Goal: Task Accomplishment & Management: Complete application form

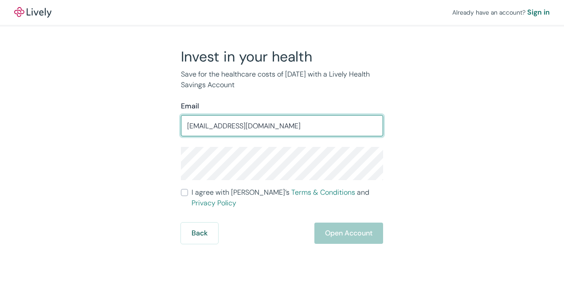
type input "[EMAIL_ADDRESS][DOMAIN_NAME]"
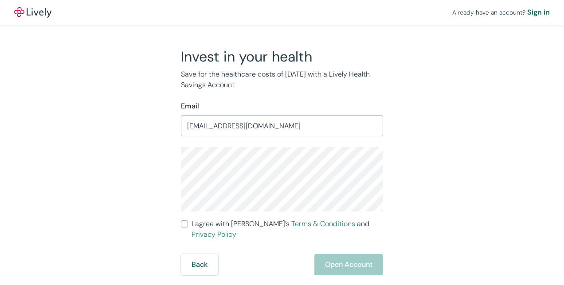
click at [183, 225] on input "I agree with Lively’s Terms & Conditions and Privacy Policy" at bounding box center [184, 224] width 7 height 7
checkbox input "true"
click at [350, 255] on button "Open Account" at bounding box center [348, 264] width 69 height 21
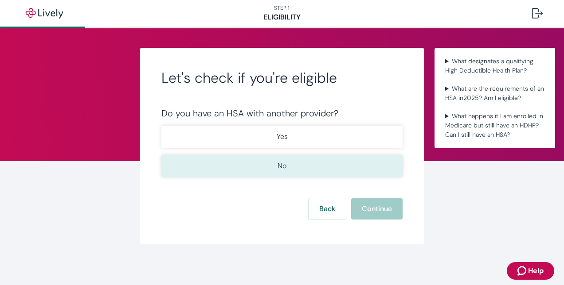
click at [272, 167] on button "No" at bounding box center [281, 166] width 241 height 22
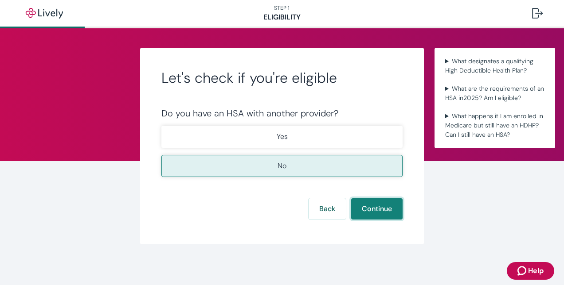
click at [379, 211] on button "Continue" at bounding box center [376, 209] width 51 height 21
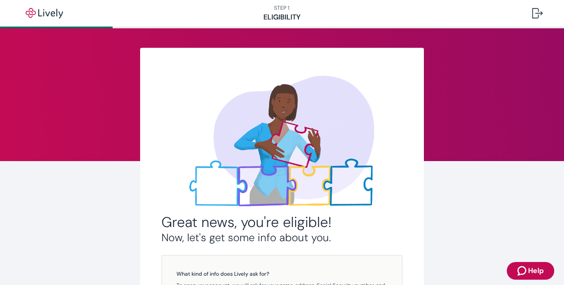
scroll to position [188, 0]
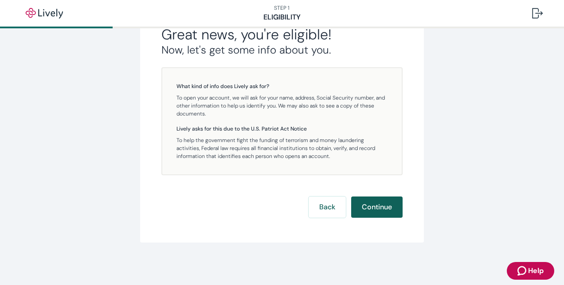
click at [374, 210] on button "Continue" at bounding box center [376, 207] width 51 height 21
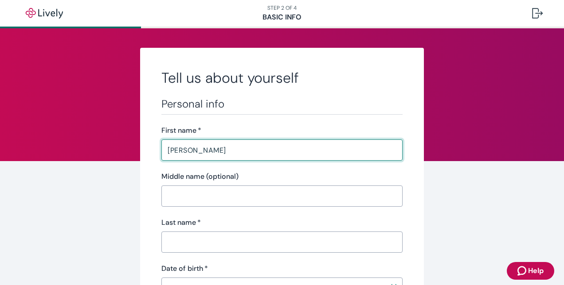
type input "[PERSON_NAME]"
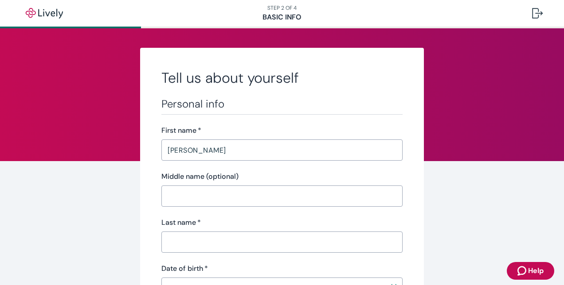
click at [236, 196] on input "Middle name (optional)" at bounding box center [281, 197] width 241 height 18
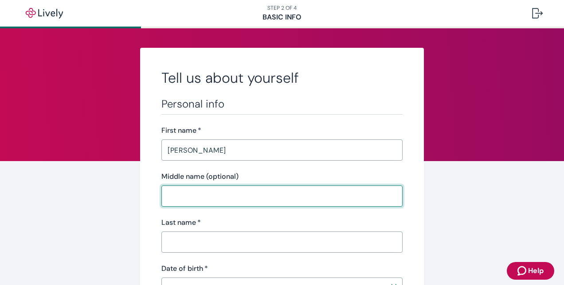
click at [163, 239] on input "Last name   *" at bounding box center [281, 243] width 241 height 18
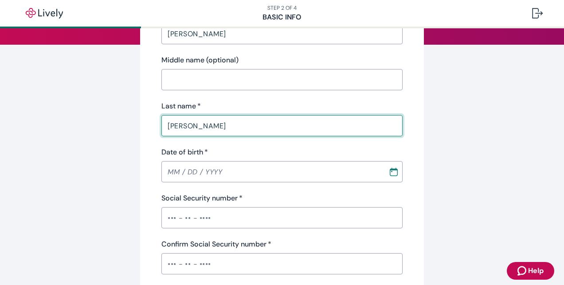
scroll to position [178, 0]
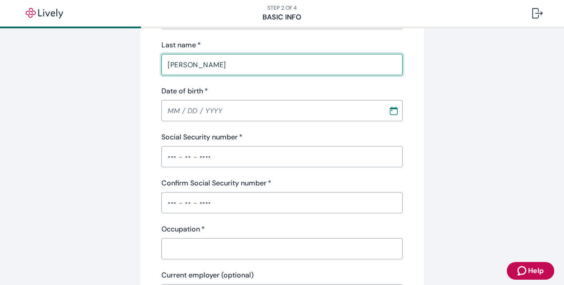
type input "[PERSON_NAME]"
click at [393, 109] on icon "Calendar" at bounding box center [394, 109] width 8 height 2
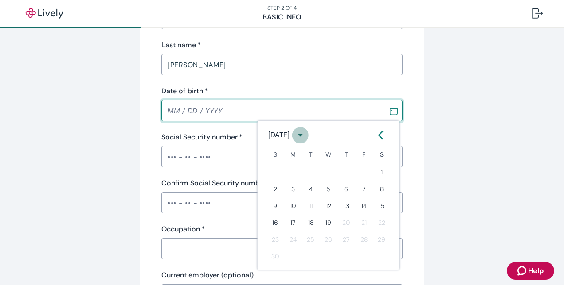
click at [306, 135] on icon "calendar view is open, switch to year view" at bounding box center [300, 135] width 12 height 12
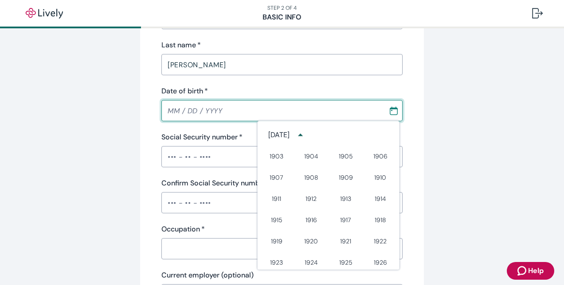
scroll to position [450, 0]
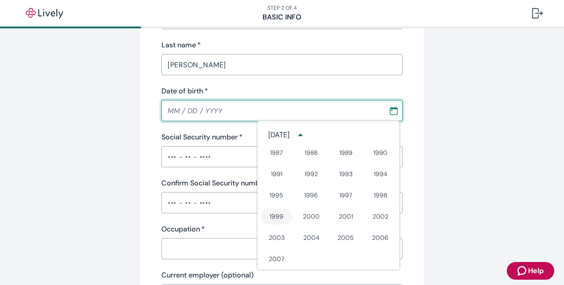
click at [270, 217] on button "1999" at bounding box center [277, 217] width 32 height 16
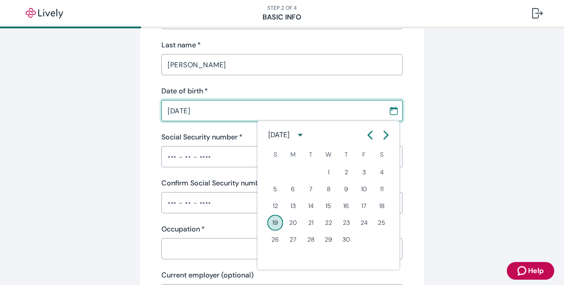
click at [282, 132] on div "[DATE]" at bounding box center [278, 135] width 21 height 11
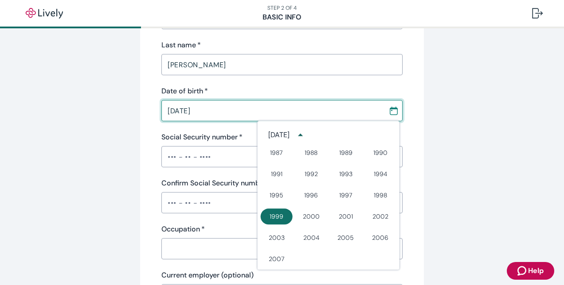
click at [265, 222] on button "1999" at bounding box center [277, 217] width 32 height 16
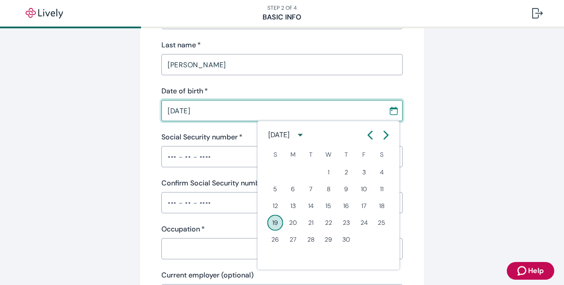
click at [382, 133] on icon "Calendar right arrow" at bounding box center [386, 135] width 9 height 9
click at [371, 135] on icon "Calendar left arrow" at bounding box center [370, 135] width 9 height 9
click at [290, 223] on button "23" at bounding box center [293, 223] width 16 height 16
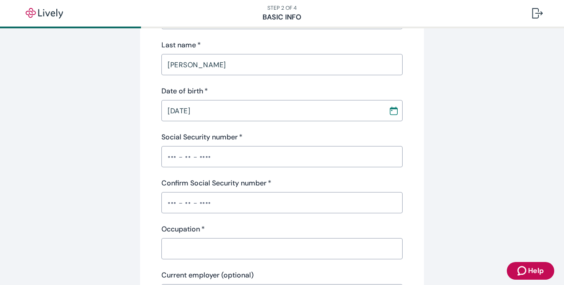
type input "08 / 23 / 1999"
click at [231, 159] on input "Social Security number   *" at bounding box center [281, 157] width 241 height 18
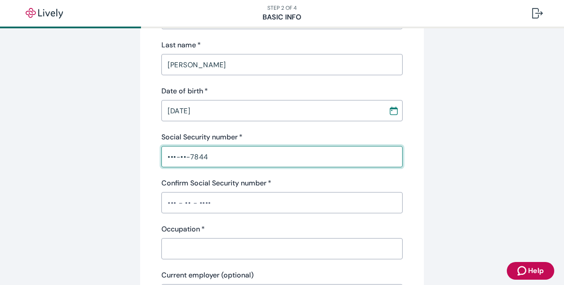
type input "•••-••-7844"
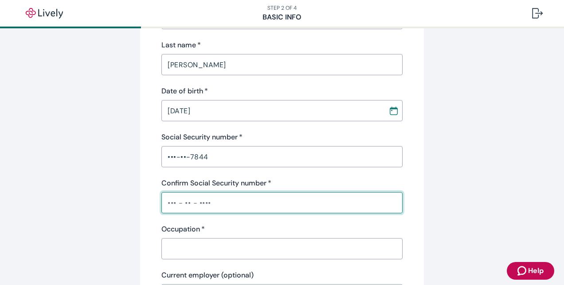
click at [207, 206] on input "Confirm Social Security number   *" at bounding box center [281, 203] width 241 height 18
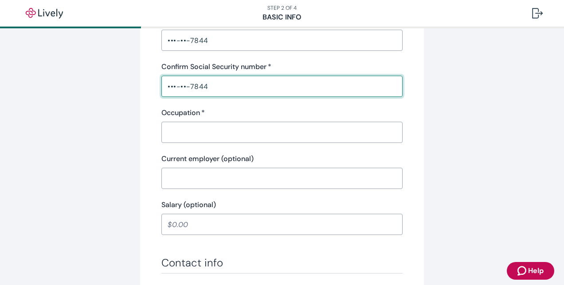
scroll to position [301, 0]
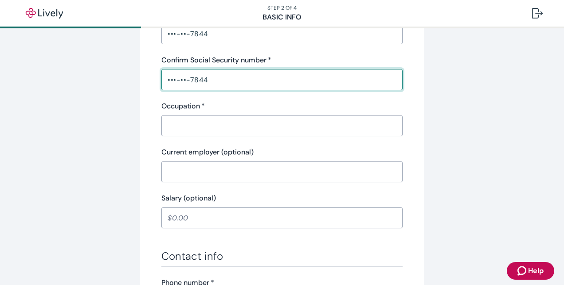
type input "•••-••-7844"
click at [223, 126] on input "Occupation   *" at bounding box center [281, 126] width 241 height 18
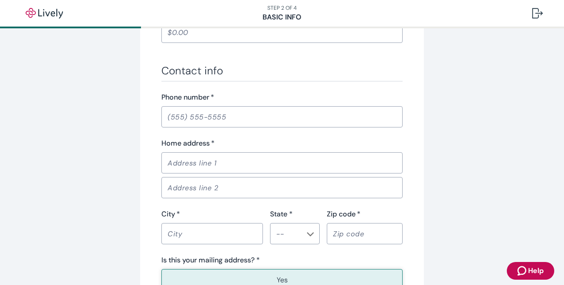
scroll to position [490, 0]
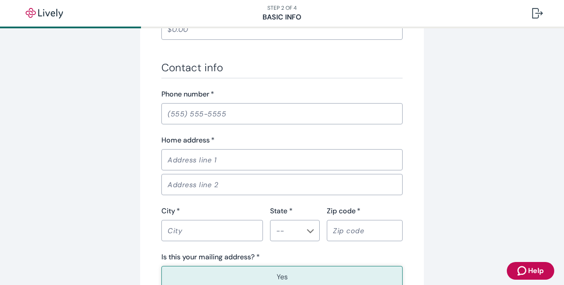
type input "Engineer"
click at [227, 113] on input "Phone number   *" at bounding box center [281, 114] width 241 height 18
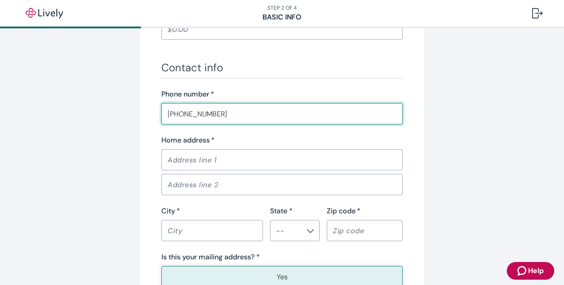
type input "(812) 249-0771"
click at [200, 163] on input "Home address   *" at bounding box center [281, 160] width 241 height 18
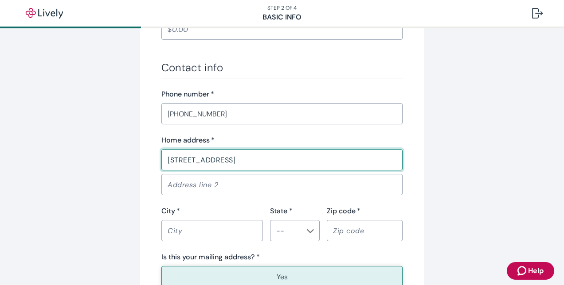
type input "8928 Ashford Castle Dr"
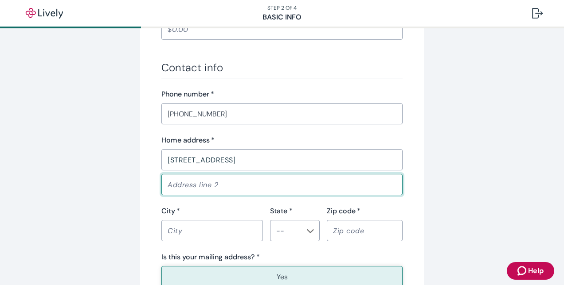
click at [180, 188] on input "Address line 2" at bounding box center [281, 185] width 241 height 18
type input "Apt 1422"
click at [192, 229] on input "City   *" at bounding box center [212, 231] width 102 height 18
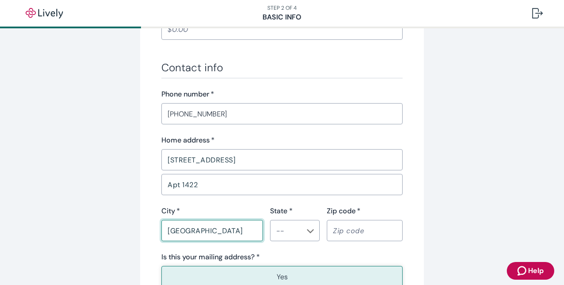
type input "Indianapolis"
click at [280, 227] on input "State *" at bounding box center [288, 231] width 30 height 12
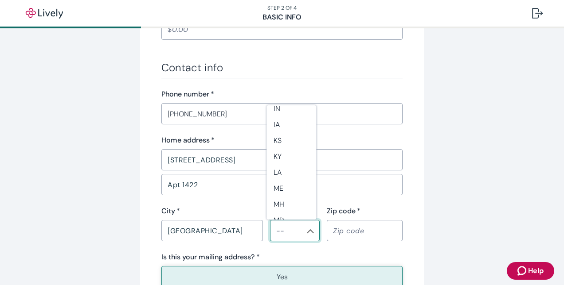
scroll to position [273, 0]
click at [286, 120] on li "IN" at bounding box center [291, 115] width 50 height 16
type input "IN"
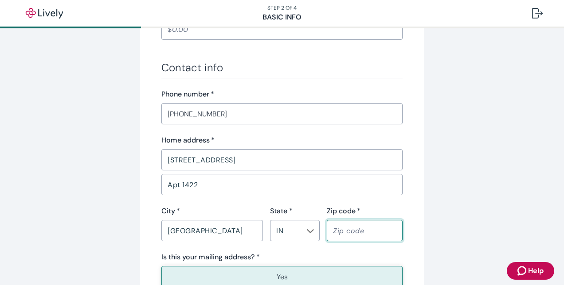
click at [356, 231] on input "Zip code   *" at bounding box center [365, 231] width 76 height 18
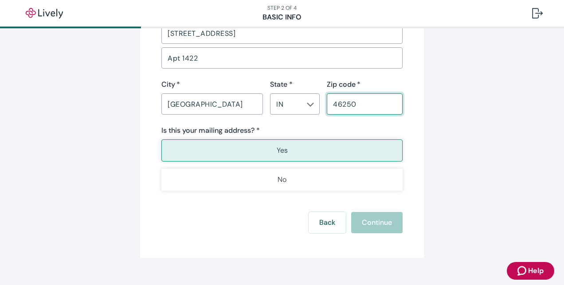
scroll to position [615, 0]
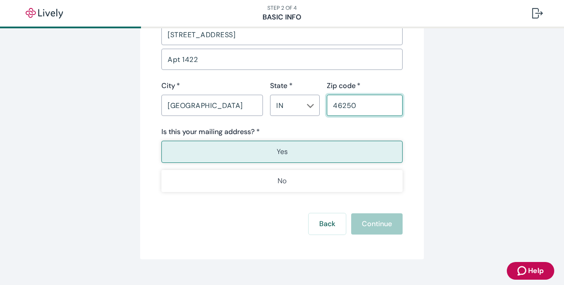
type input "46250"
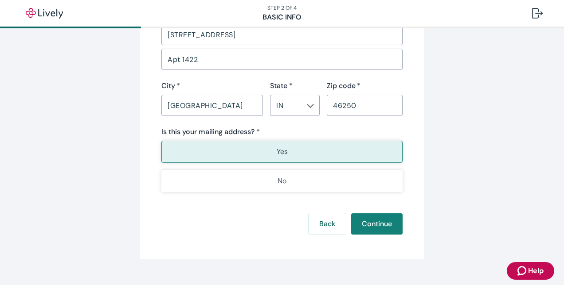
click at [282, 147] on p "Yes" at bounding box center [282, 152] width 11 height 11
click at [378, 226] on button "Continue" at bounding box center [376, 224] width 51 height 21
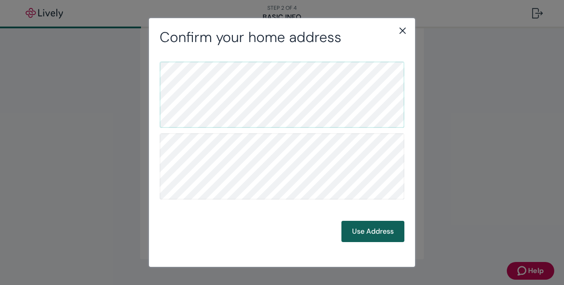
click at [369, 233] on button "Use Address" at bounding box center [372, 231] width 63 height 21
click at [371, 227] on button "Use Address" at bounding box center [372, 231] width 63 height 21
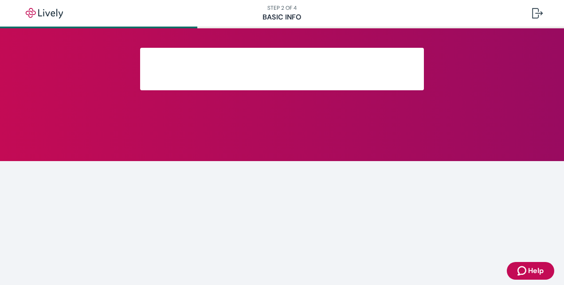
scroll to position [239, 0]
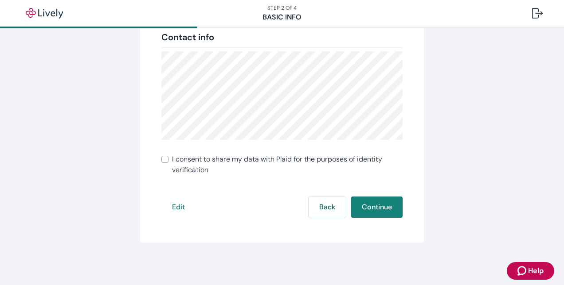
click at [172, 158] on span "I consent to share my data with Plaid for the purposes of identity verification" at bounding box center [287, 164] width 231 height 21
click at [168, 158] on input "I consent to share my data with Plaid for the purposes of identity verification" at bounding box center [164, 159] width 7 height 7
click at [161, 160] on input "I consent to share my data with Plaid for the purposes of identity verification" at bounding box center [164, 159] width 7 height 7
click at [375, 203] on div "Review your info Double-check to make sure everything is correct. We’ll use thi…" at bounding box center [282, 26] width 284 height 434
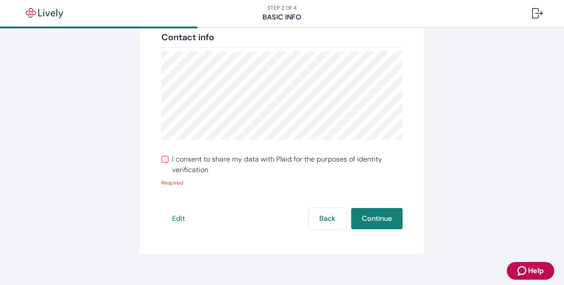
click at [162, 160] on input "I consent to share my data with Plaid for the purposes of identity verification" at bounding box center [164, 159] width 7 height 7
checkbox input "true"
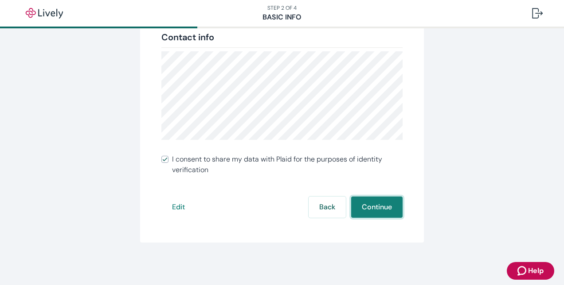
click at [368, 212] on button "Continue" at bounding box center [376, 207] width 51 height 21
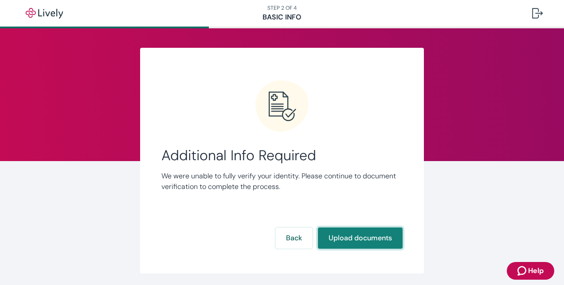
click at [342, 242] on button "Upload documents" at bounding box center [360, 238] width 85 height 21
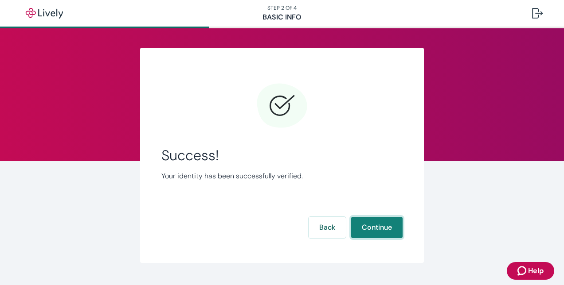
click at [366, 225] on button "Continue" at bounding box center [376, 227] width 51 height 21
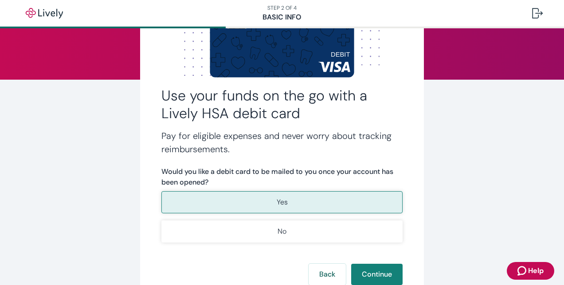
scroll to position [148, 0]
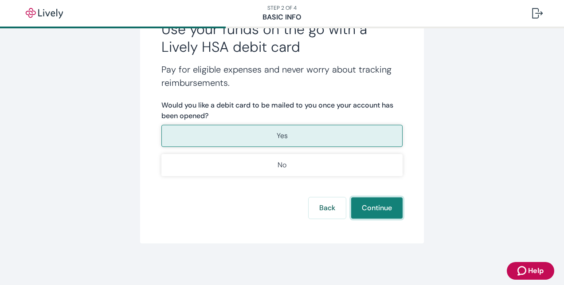
click at [370, 213] on button "Continue" at bounding box center [376, 208] width 51 height 21
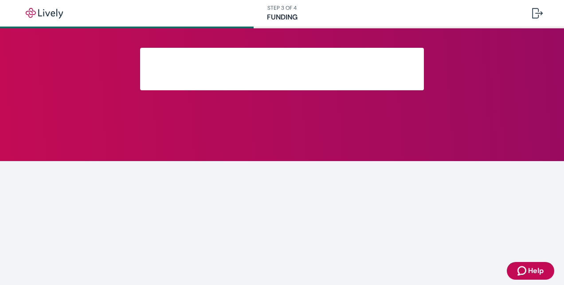
scroll to position [90, 0]
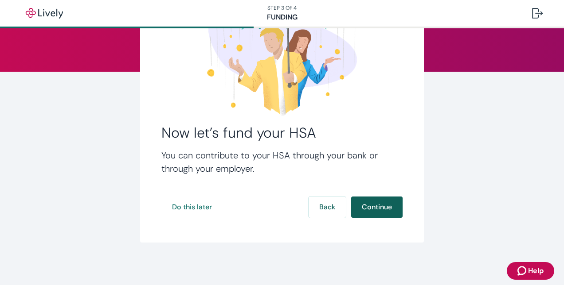
click at [363, 212] on button "Continue" at bounding box center [376, 207] width 51 height 21
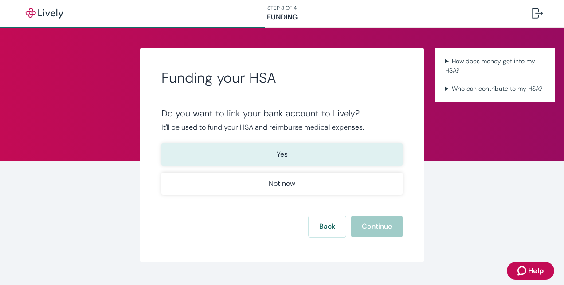
click at [262, 157] on button "Yes" at bounding box center [281, 155] width 241 height 22
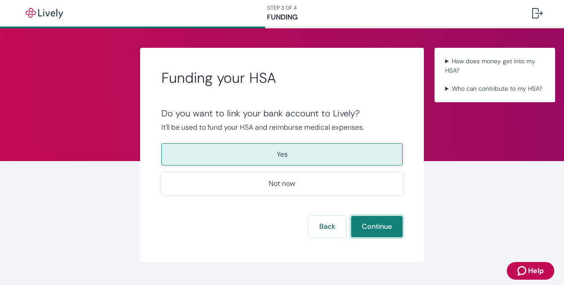
click at [380, 227] on button "Continue" at bounding box center [376, 226] width 51 height 21
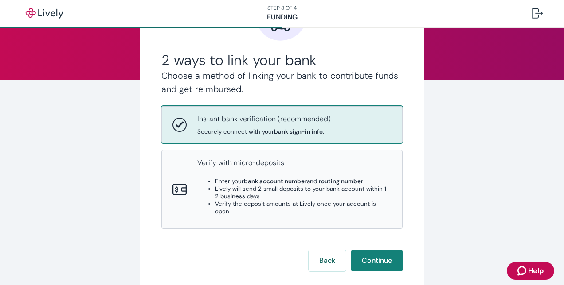
scroll to position [81, 0]
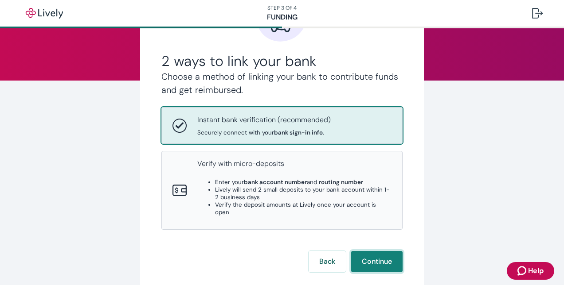
click at [375, 251] on button "Continue" at bounding box center [376, 261] width 51 height 21
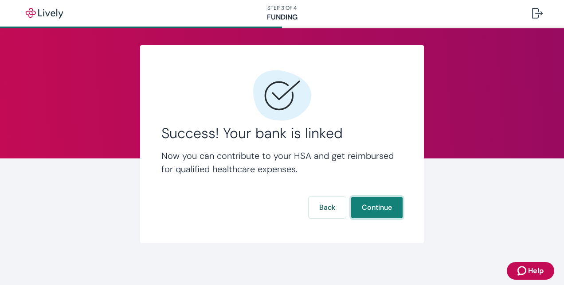
click at [384, 202] on button "Continue" at bounding box center [376, 207] width 51 height 21
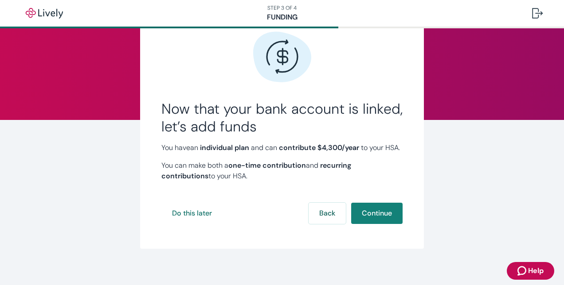
scroll to position [46, 0]
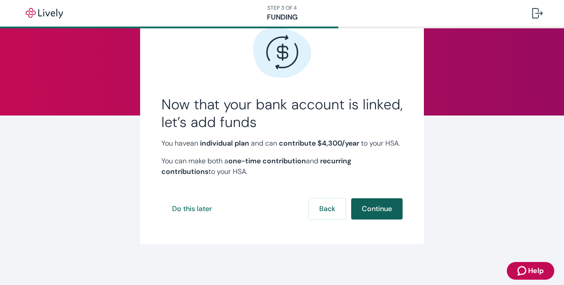
click at [372, 219] on button "Continue" at bounding box center [376, 209] width 51 height 21
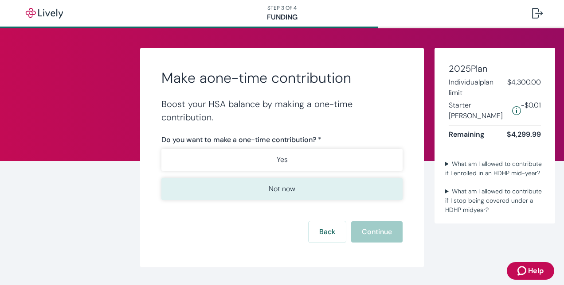
click at [302, 192] on button "Not now" at bounding box center [281, 189] width 241 height 22
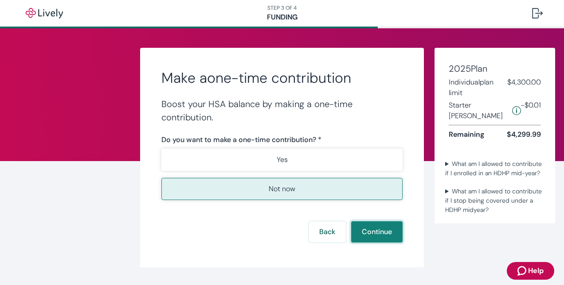
click at [381, 233] on button "Continue" at bounding box center [376, 232] width 51 height 21
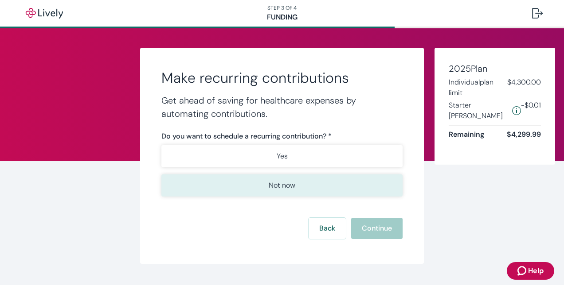
click at [269, 183] on p "Not now" at bounding box center [282, 185] width 27 height 11
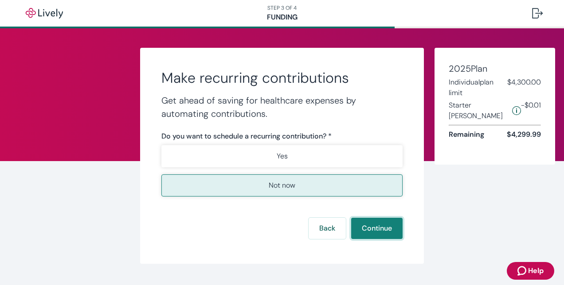
click at [375, 232] on button "Continue" at bounding box center [376, 228] width 51 height 21
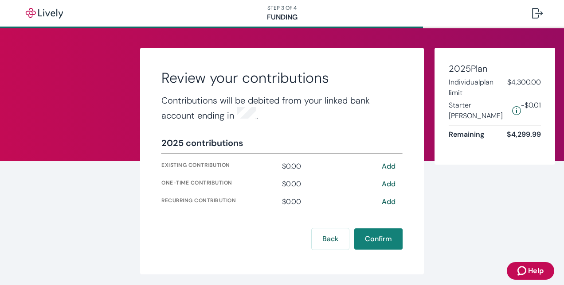
drag, startPoint x: 375, startPoint y: 235, endPoint x: 335, endPoint y: 182, distance: 66.6
click at [335, 182] on form "2025 contributions Existing contribution $0.00 Add One-time contribution $0.00 …" at bounding box center [281, 193] width 241 height 113
click at [387, 237] on button "Confirm" at bounding box center [378, 239] width 48 height 21
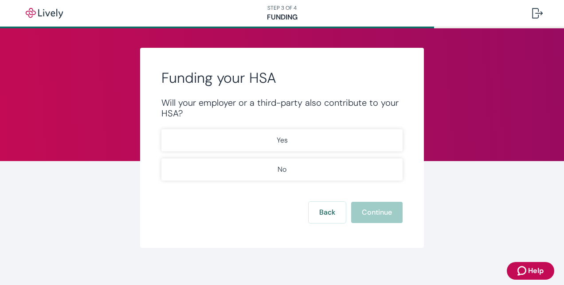
click at [265, 126] on div "Will your employer or a third-party also contribute to your HSA? Yes No" at bounding box center [281, 139] width 241 height 83
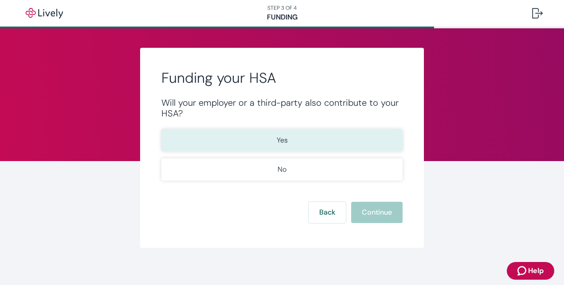
click at [266, 129] on button "Yes" at bounding box center [281, 140] width 241 height 22
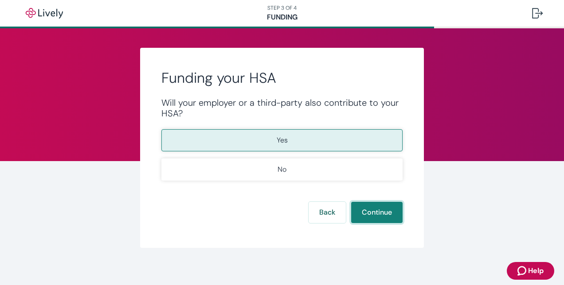
click at [375, 218] on button "Continue" at bounding box center [376, 212] width 51 height 21
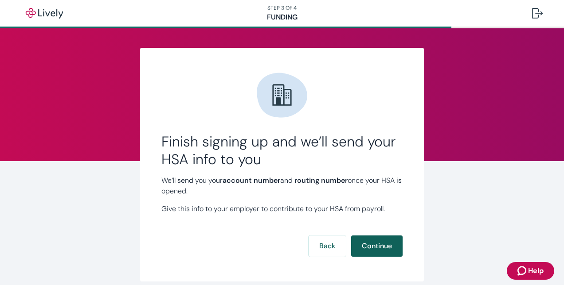
click at [373, 247] on button "Continue" at bounding box center [376, 246] width 51 height 21
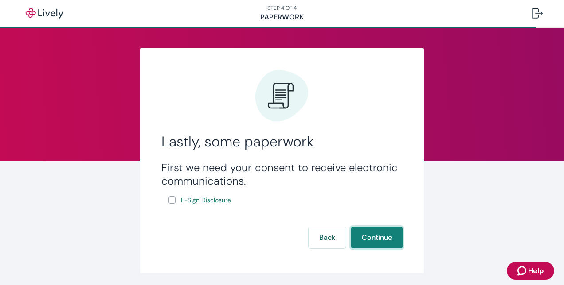
click at [368, 231] on button "Continue" at bounding box center [376, 237] width 51 height 21
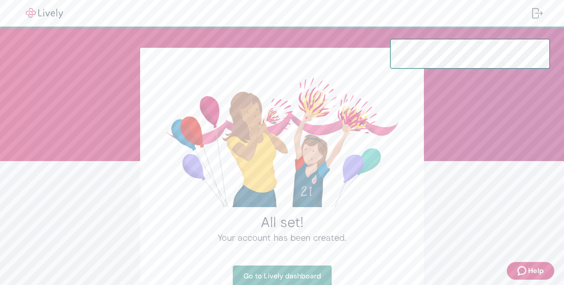
scroll to position [66, 0]
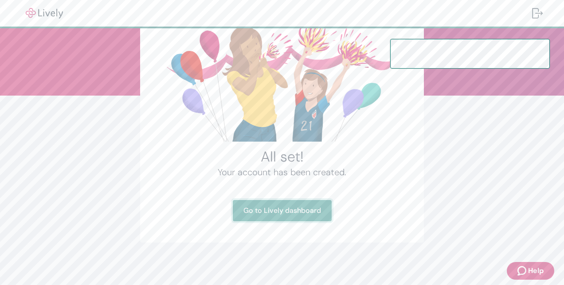
click at [278, 207] on link "Go to Lively dashboard" at bounding box center [282, 210] width 99 height 21
